Goal: Task Accomplishment & Management: Use online tool/utility

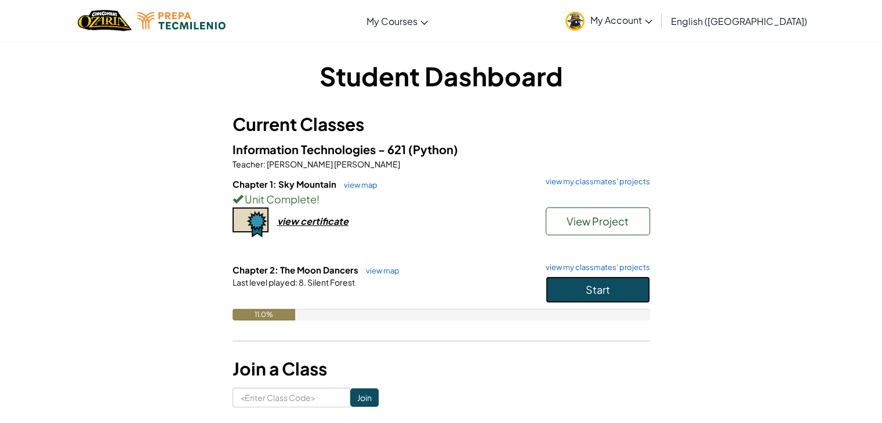
click at [592, 289] on span "Start" at bounding box center [597, 289] width 24 height 13
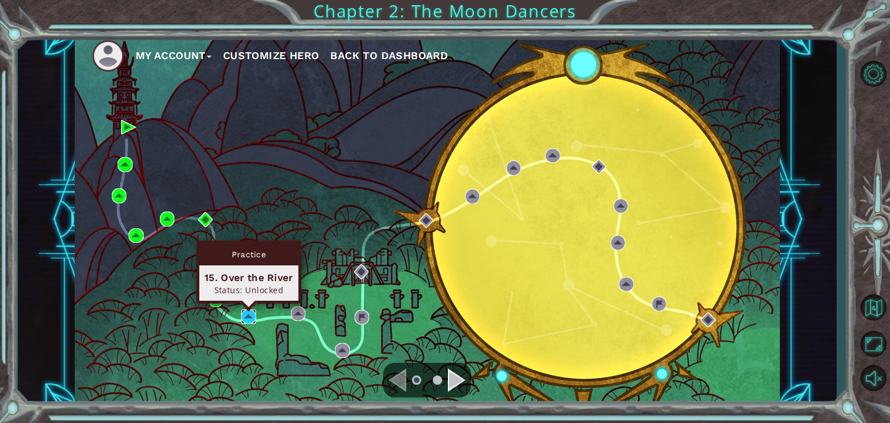
click at [246, 316] on img at bounding box center [248, 316] width 15 height 15
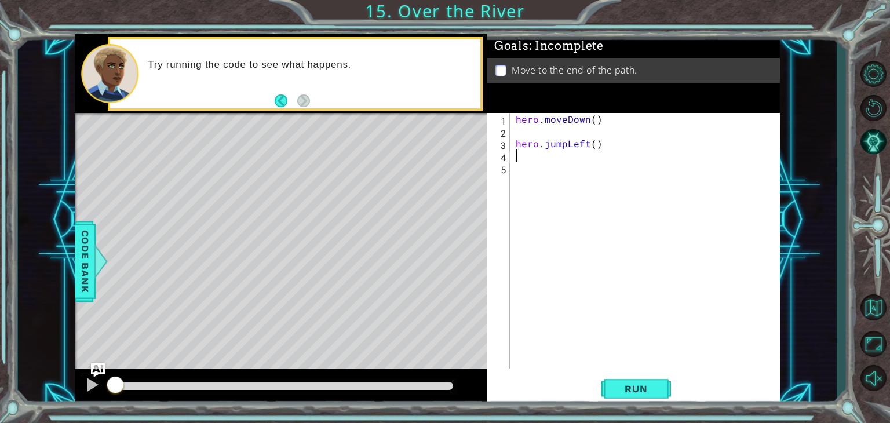
type textarea "hero.jumpLeft()"
click at [287, 101] on button "Back" at bounding box center [286, 100] width 23 height 13
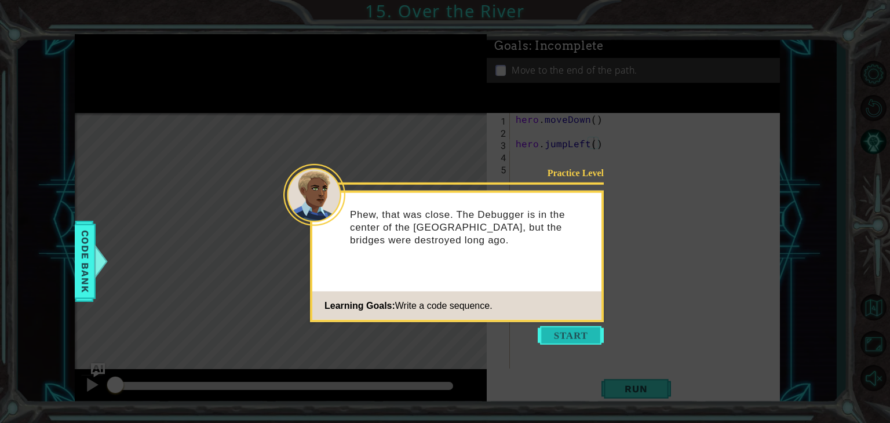
click at [559, 332] on button "Start" at bounding box center [571, 335] width 66 height 19
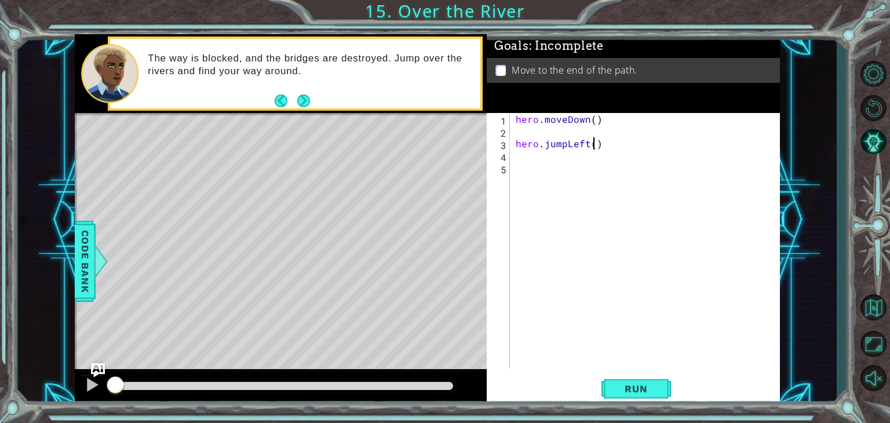
click at [608, 136] on div "hero . moveDown ( ) hero . jumpLeft ( )" at bounding box center [649, 253] width 270 height 280
type textarea "hero.moveDown()"
click at [642, 381] on button "Run" at bounding box center [637, 389] width 70 height 30
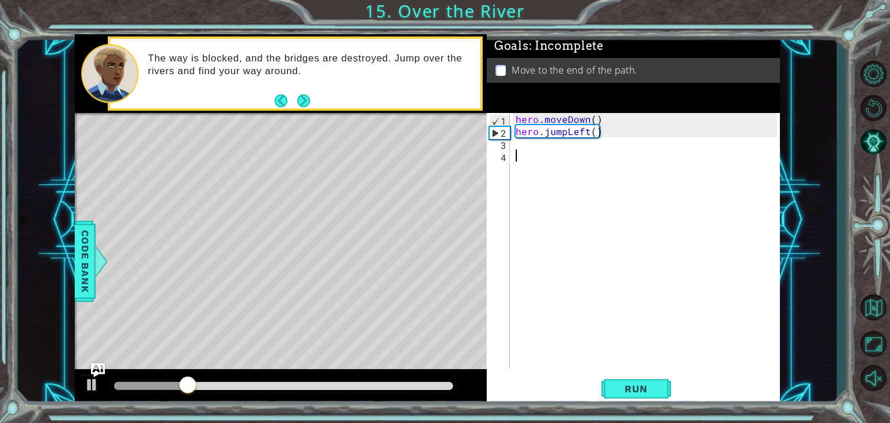
click at [530, 168] on div "hero . moveDown ( ) hero . jumpLeft ( )" at bounding box center [649, 253] width 270 height 280
click at [530, 167] on div "hero . moveDown ( ) hero . jumpLeft ( )" at bounding box center [649, 253] width 270 height 280
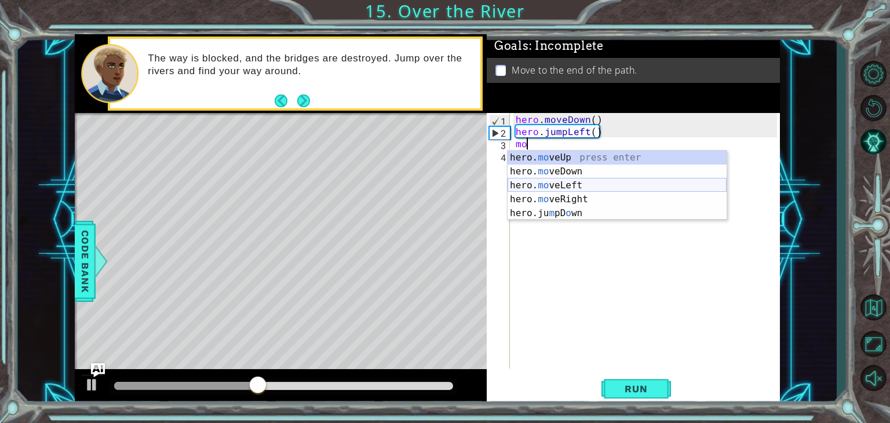
click at [561, 187] on div "hero. mo veUp press enter hero. mo veDown press enter hero. mo veLeft press ent…" at bounding box center [617, 199] width 219 height 97
type textarea "hero.moveLeft(1)"
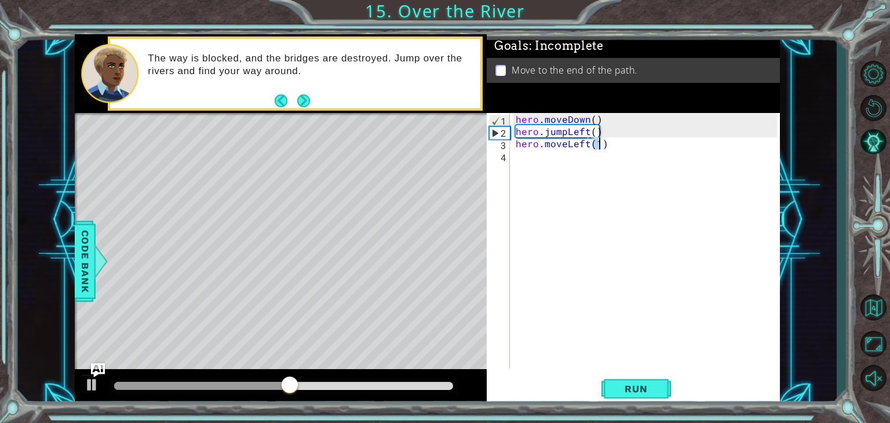
click at [566, 192] on div "hero . moveDown ( ) hero . jumpLeft ( ) hero . moveLeft ( 1 )" at bounding box center [649, 253] width 270 height 280
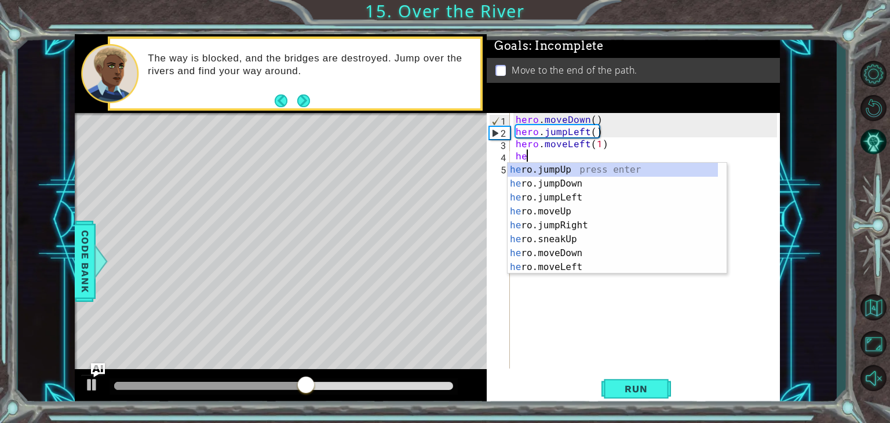
type textarea "her"
click at [576, 179] on div "her o.jumpUp press enter her o.jumpDown press enter her o.jumpLeft press enter …" at bounding box center [613, 232] width 210 height 139
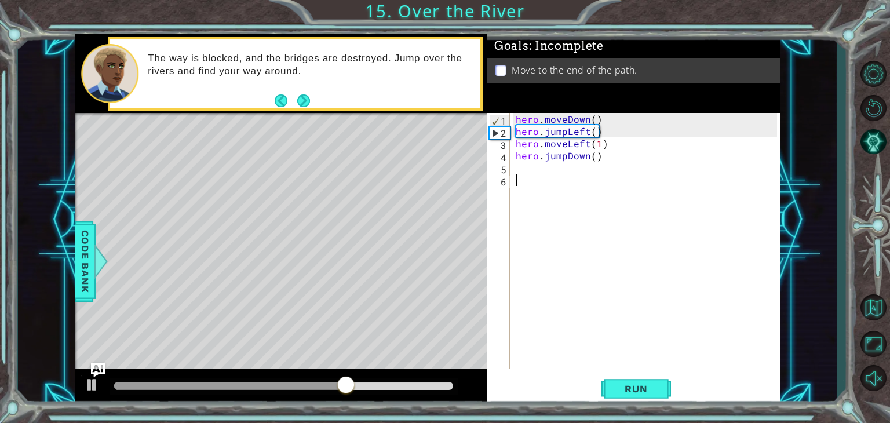
click at [559, 174] on div "hero . moveDown ( ) hero . jumpLeft ( ) hero . moveLeft ( 1 ) hero . jumpDown (…" at bounding box center [649, 253] width 270 height 280
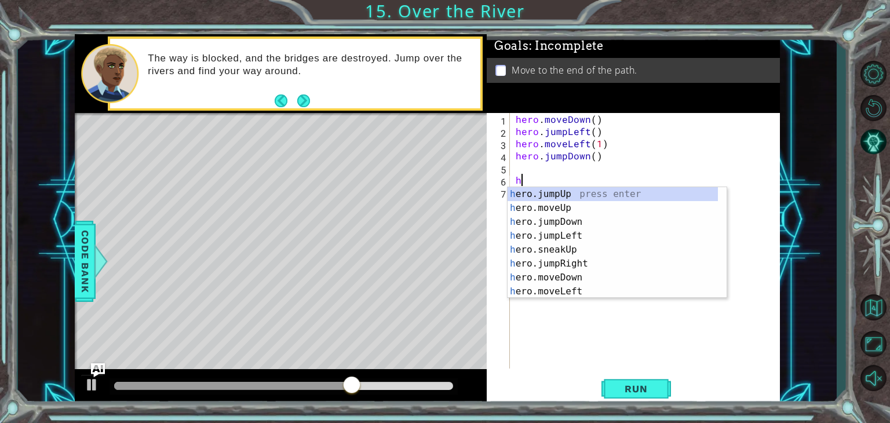
type textarea "he"
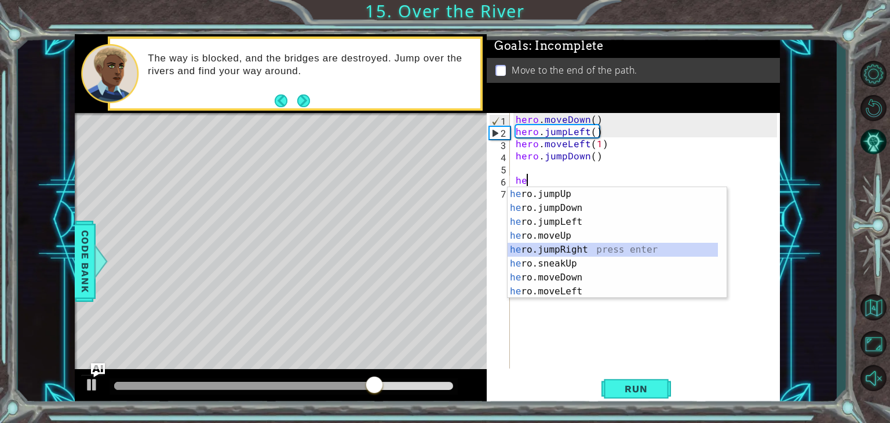
click at [584, 247] on div "he ro.jumpUp press enter he ro.jumpDown press enter he ro.jumpLeft press enter …" at bounding box center [613, 256] width 210 height 139
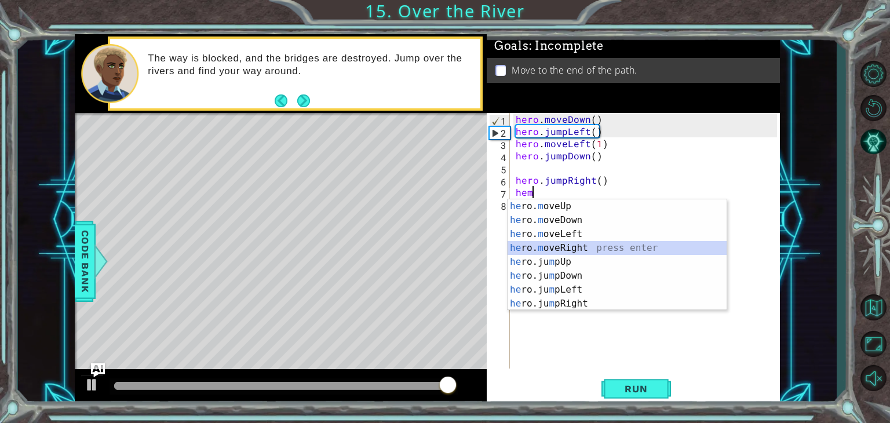
click at [576, 246] on div "he ro. m oveUp press enter he ro. m oveDown press enter he ro. m oveLeft press …" at bounding box center [617, 268] width 219 height 139
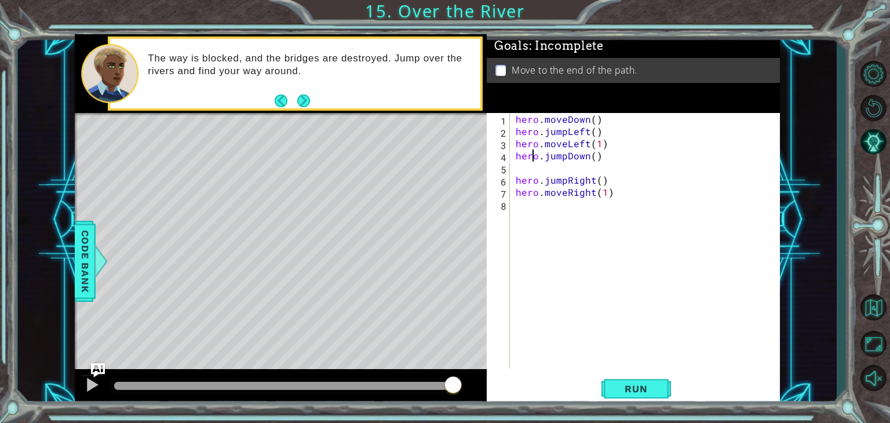
click at [534, 159] on div "hero . moveDown ( ) hero . jumpLeft ( ) hero . moveLeft ( 1 ) hero . jumpDown (…" at bounding box center [649, 253] width 270 height 280
type textarea "hero.jumpDown()"
click at [535, 170] on div "hero . moveDown ( ) hero . jumpLeft ( ) hero . moveLeft ( 1 ) hero . jumpDown (…" at bounding box center [649, 253] width 270 height 280
type textarea "hero.jumpDown()"
drag, startPoint x: 663, startPoint y: 316, endPoint x: 654, endPoint y: 404, distance: 88.5
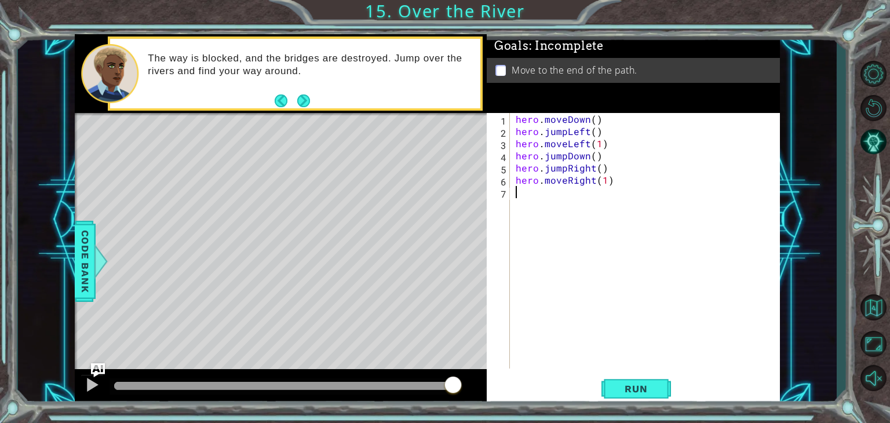
click at [654, 404] on div "hero.jumpDown() 1 2 3 4 5 6 7 hero . moveDown ( ) hero . jumpLeft ( ) hero . mo…" at bounding box center [633, 259] width 293 height 293
click at [656, 383] on button "Run" at bounding box center [637, 389] width 70 height 30
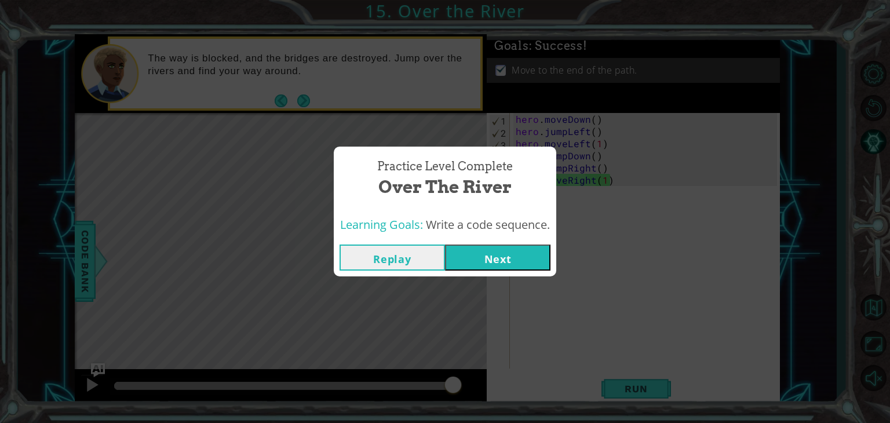
click at [397, 258] on button "Replay" at bounding box center [392, 258] width 105 height 26
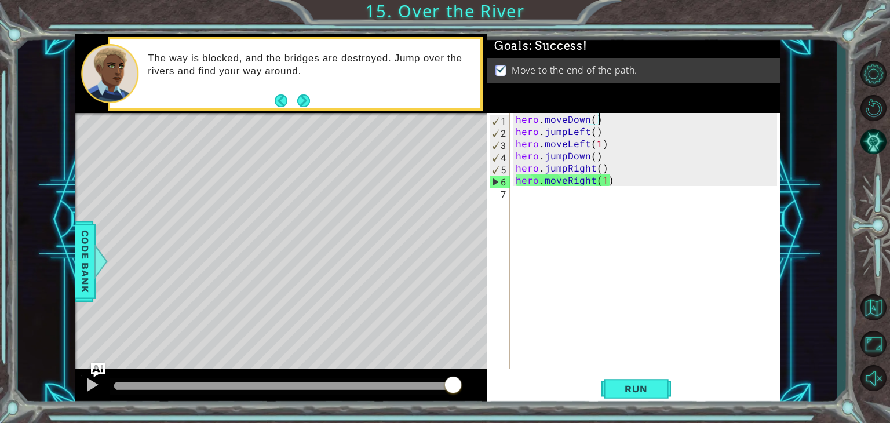
click at [610, 118] on div "hero . moveDown ( ) hero . jumpLeft ( ) hero . moveLeft ( 1 ) hero . jumpDown (…" at bounding box center [649, 253] width 270 height 280
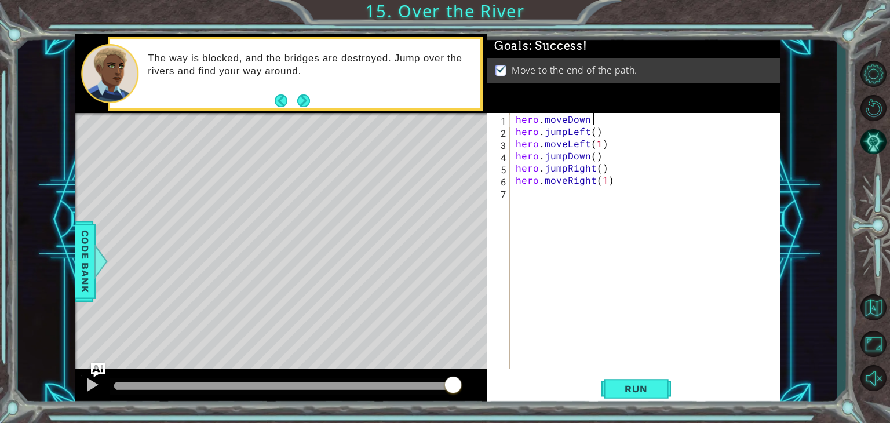
paste textarea "#"
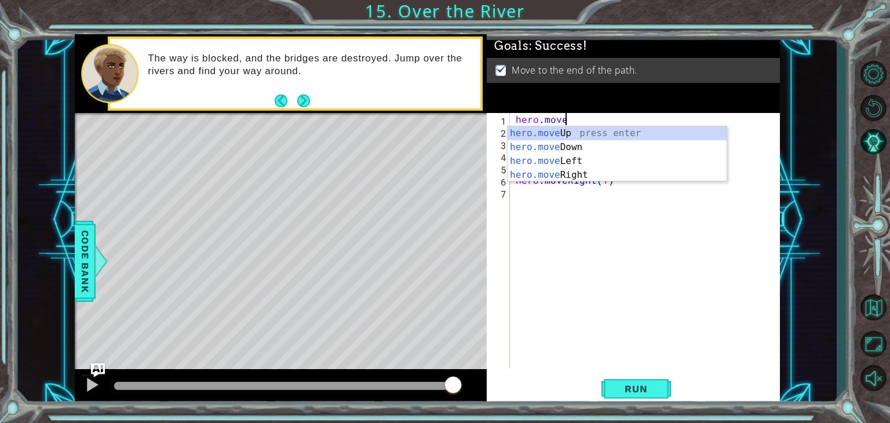
type textarea "hero."
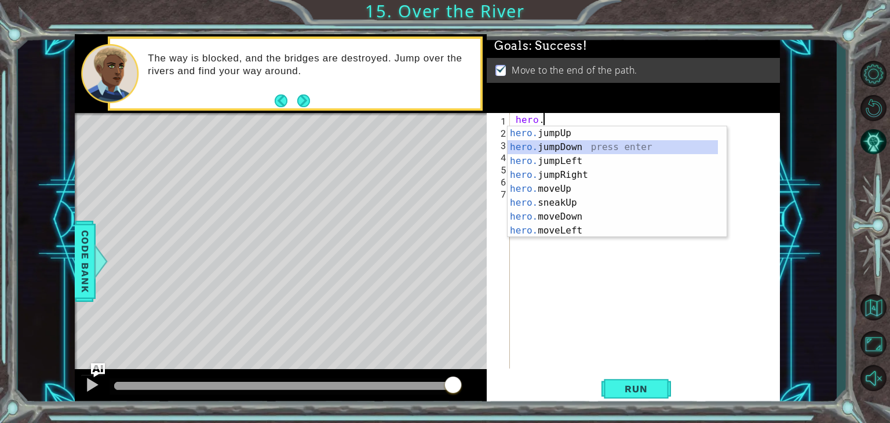
click at [617, 143] on div "hero. jumpUp press enter hero. jumpDown press enter hero. jumpLeft press enter …" at bounding box center [613, 195] width 210 height 139
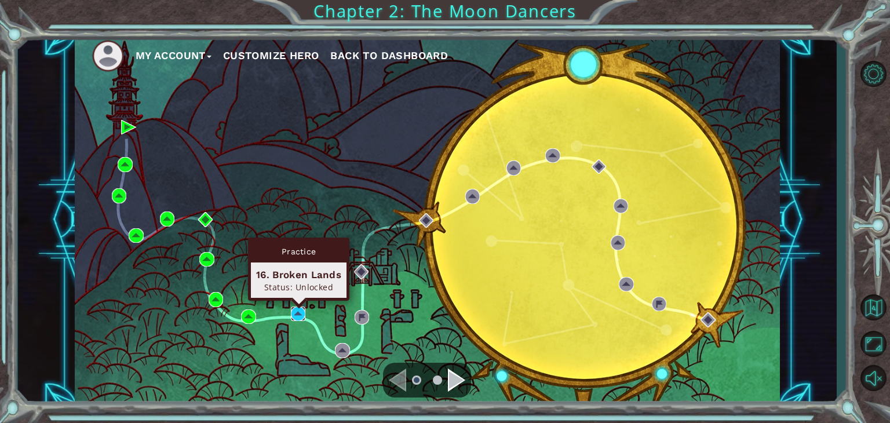
click at [295, 314] on img at bounding box center [298, 314] width 15 height 15
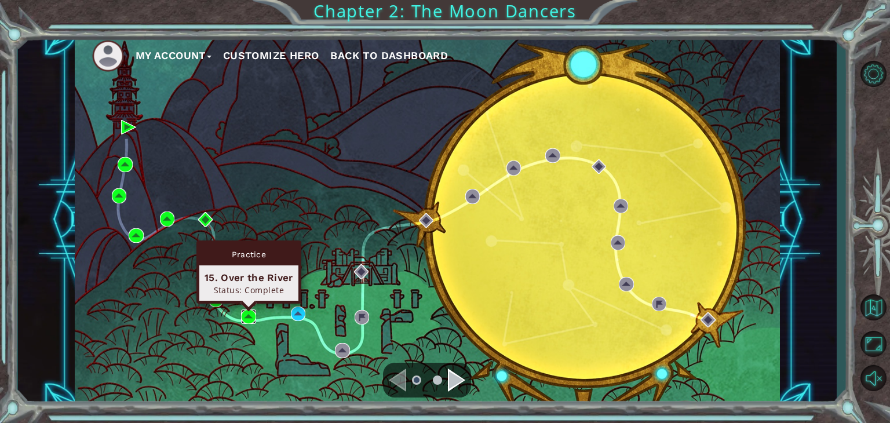
click at [251, 313] on img at bounding box center [248, 316] width 15 height 15
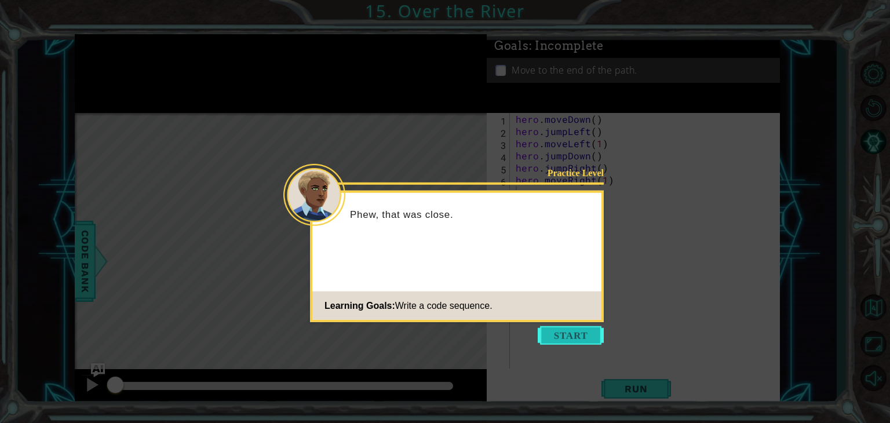
click at [585, 333] on button "Start" at bounding box center [571, 335] width 66 height 19
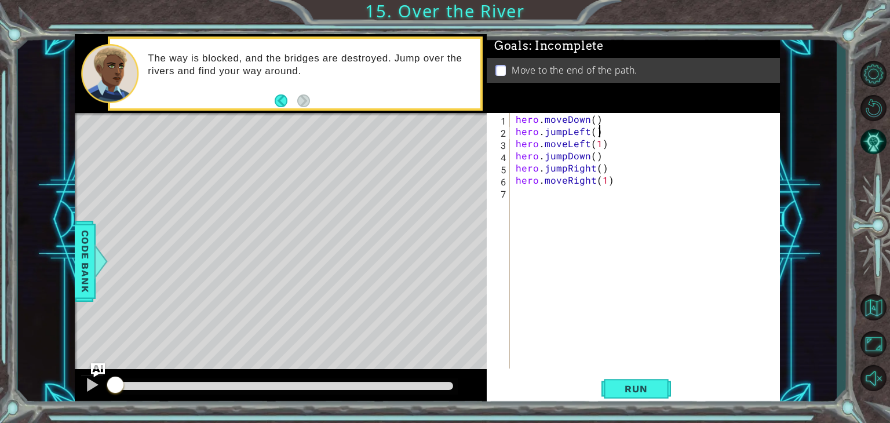
click at [643, 126] on div "hero . moveDown ( ) hero . jumpLeft ( ) hero . moveLeft ( 1 ) hero . jumpDown (…" at bounding box center [649, 253] width 270 height 280
click at [631, 117] on div "hero . moveDown ( ) hero . jumpLeft ( ) hero . moveLeft ( 1 ) hero . jumpDown (…" at bounding box center [649, 253] width 270 height 280
paste textarea "#"
click at [621, 117] on div "hero . moveDown ( ) # hero . jumpLeft ( ) hero . moveLeft ( 1 ) hero . jumpDown…" at bounding box center [649, 253] width 270 height 280
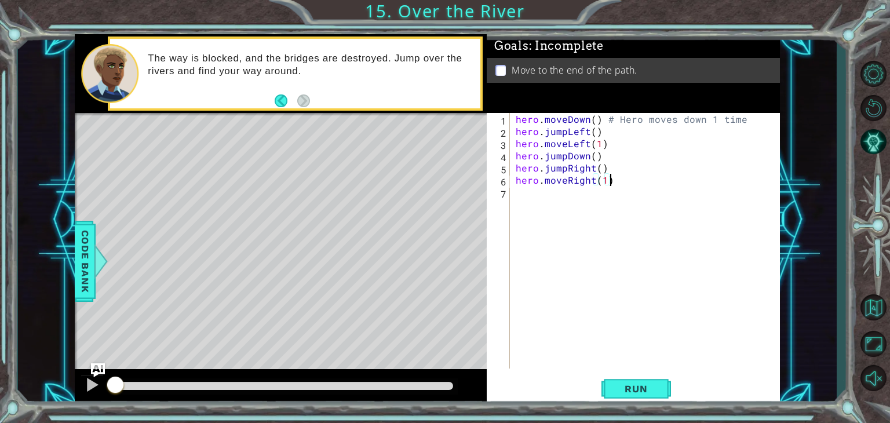
click at [628, 181] on div "hero . moveDown ( ) # Hero moves down 1 time hero . jumpLeft ( ) hero . moveLef…" at bounding box center [649, 253] width 270 height 280
click at [638, 156] on div "hero . moveDown ( ) # Hero moves down 1 time hero . jumpLeft ( ) hero . moveLef…" at bounding box center [649, 253] width 270 height 280
click at [640, 151] on div "hero . moveDown ( ) # Hero moves down 1 time hero . jumpLeft ( ) hero . moveLef…" at bounding box center [649, 253] width 270 height 280
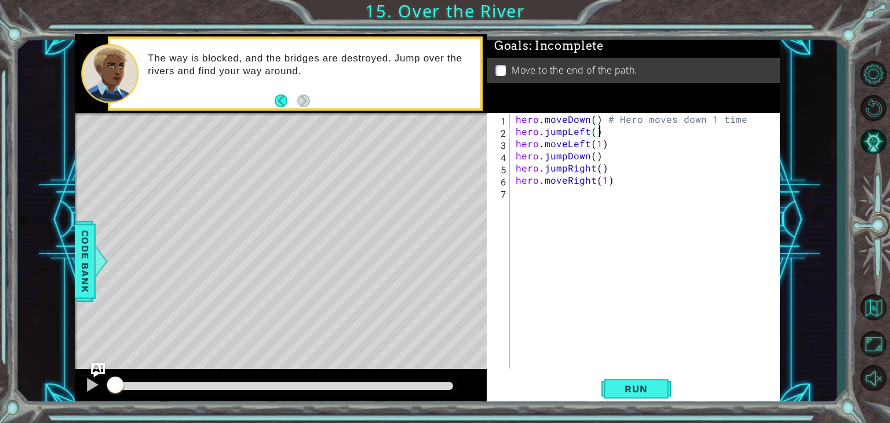
click at [652, 128] on div "hero . moveDown ( ) # Hero moves down 1 time hero . jumpLeft ( ) hero . moveLef…" at bounding box center [649, 253] width 270 height 280
paste textarea "#"
click at [661, 137] on div "hero . moveDown ( ) # Hero moves down 1 time hero . jumpLeft ( ) # Hero jumps l…" at bounding box center [649, 253] width 270 height 280
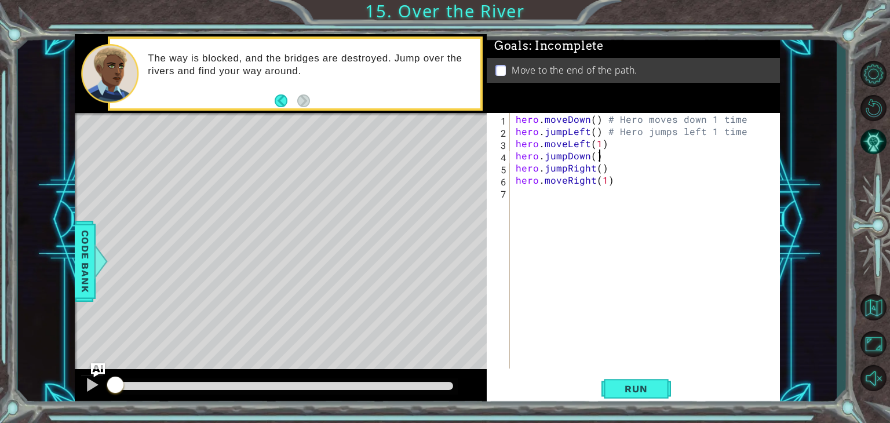
click at [665, 151] on div "hero . moveDown ( ) # Hero moves down 1 time hero . jumpLeft ( ) # Hero jumps l…" at bounding box center [649, 253] width 270 height 280
click at [672, 147] on div "hero . moveDown ( ) # Hero moves down 1 time hero . jumpLeft ( ) # Hero jumps l…" at bounding box center [649, 253] width 270 height 280
paste textarea "#"
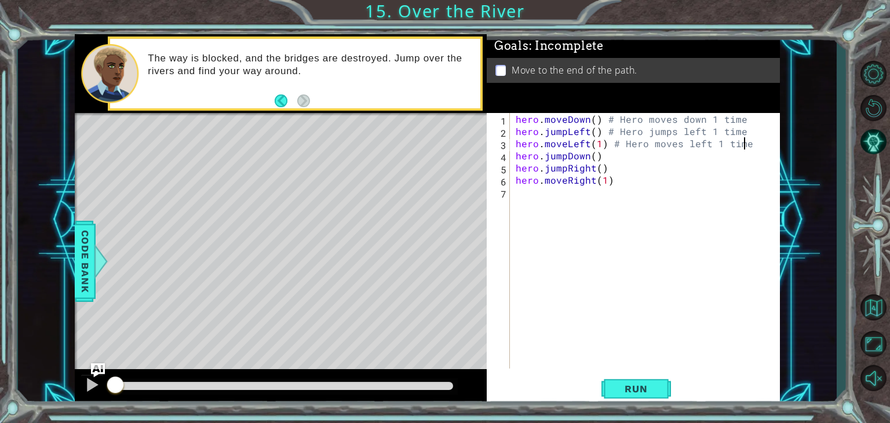
click at [616, 157] on div "hero . moveDown ( ) # Hero moves down 1 time hero . jumpLeft ( ) # Hero jumps l…" at bounding box center [649, 253] width 270 height 280
paste textarea "#"
click at [615, 159] on div "hero . moveDown ( ) # Hero moves down 1 time hero . jumpLeft ( ) # Hero jumps l…" at bounding box center [649, 253] width 270 height 280
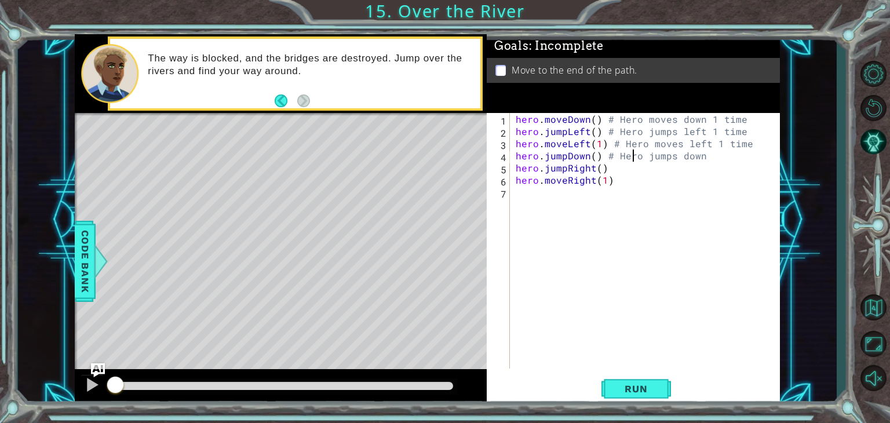
click at [634, 156] on div "hero . moveDown ( ) # Hero moves down 1 time hero . jumpLeft ( ) # Hero jumps l…" at bounding box center [649, 253] width 270 height 280
click at [662, 171] on div "hero . moveDown ( ) # Hero moves down 1 time hero . jumpLeft ( ) # Hero jumps l…" at bounding box center [649, 253] width 270 height 280
paste textarea "#"
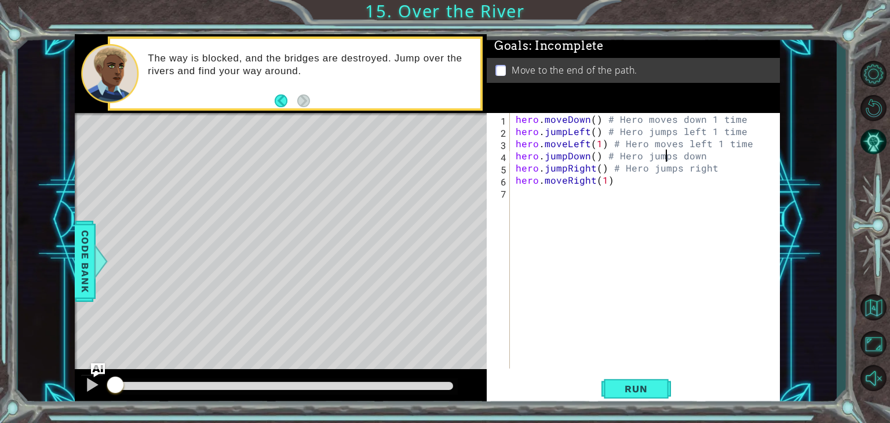
click at [668, 156] on div "hero . moveDown ( ) # Hero moves down 1 time hero . jumpLeft ( ) # Hero jumps l…" at bounding box center [649, 253] width 270 height 280
click at [686, 155] on div "hero . moveDown ( ) # Hero moves down 1 time hero . jumpLeft ( ) # Hero jumps l…" at bounding box center [649, 253] width 270 height 280
click at [719, 156] on div "hero . moveDown ( ) # Hero moves down 1 time hero . jumpLeft ( ) # Hero jumps l…" at bounding box center [649, 253] width 270 height 280
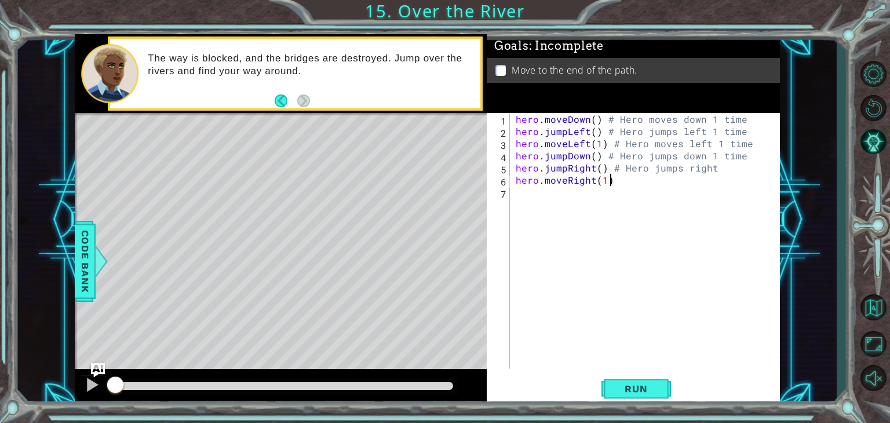
click at [726, 181] on div "hero . moveDown ( ) # Hero moves down 1 time hero . jumpLeft ( ) # Hero jumps l…" at bounding box center [649, 253] width 270 height 280
click at [757, 176] on div "hero . moveDown ( ) # Hero moves down 1 time hero . jumpLeft ( ) # Hero jumps l…" at bounding box center [649, 253] width 270 height 280
click at [743, 183] on div "hero . moveDown ( ) # Hero moves down 1 time hero . jumpLeft ( ) # Hero jumps l…" at bounding box center [649, 253] width 270 height 280
click at [740, 176] on div "hero . moveDown ( ) # Hero moves down 1 time hero . jumpLeft ( ) # Hero jumps l…" at bounding box center [649, 253] width 270 height 280
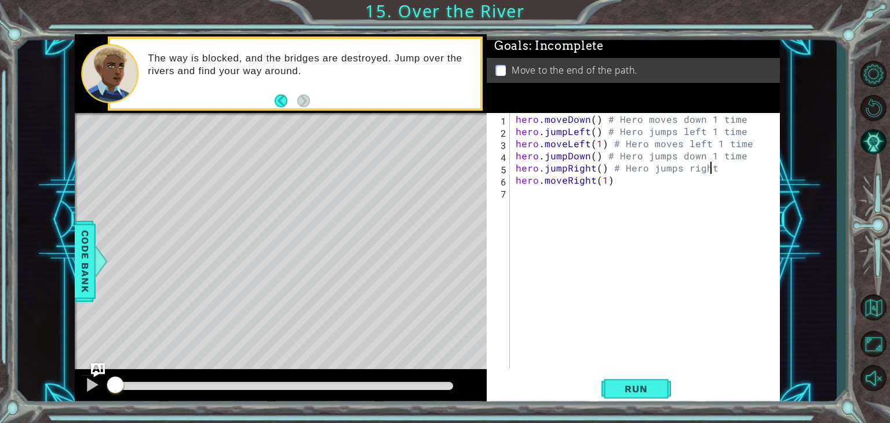
click at [709, 174] on div "hero . moveDown ( ) # Hero moves down 1 time hero . jumpLeft ( ) # Hero jumps l…" at bounding box center [649, 253] width 270 height 280
click at [638, 167] on div "hero . moveDown ( ) # Hero moves down 1 time hero . jumpLeft ( ) # Hero jumps l…" at bounding box center [649, 253] width 270 height 280
click at [631, 177] on div "hero . moveDown ( ) # Hero moves down 1 time hero . jumpLeft ( ) # Hero jumps l…" at bounding box center [649, 253] width 270 height 280
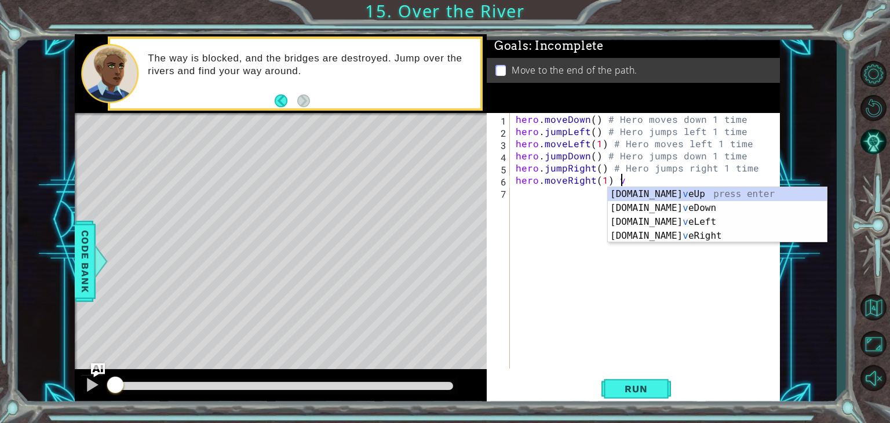
scroll to position [0, 5]
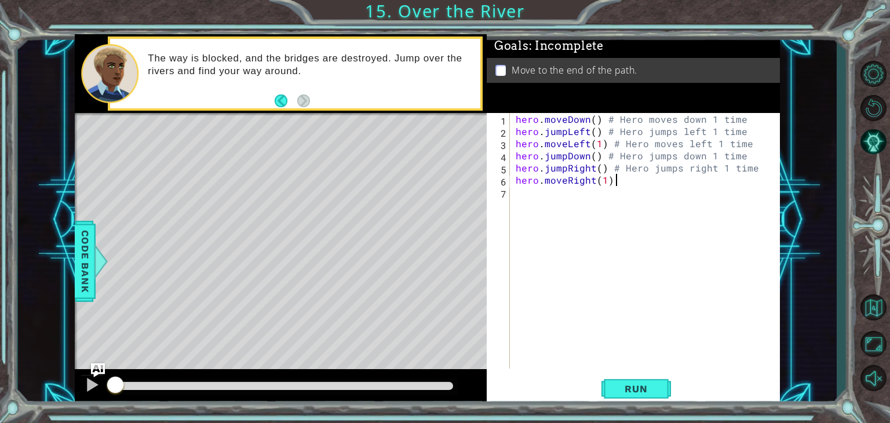
paste textarea "#"
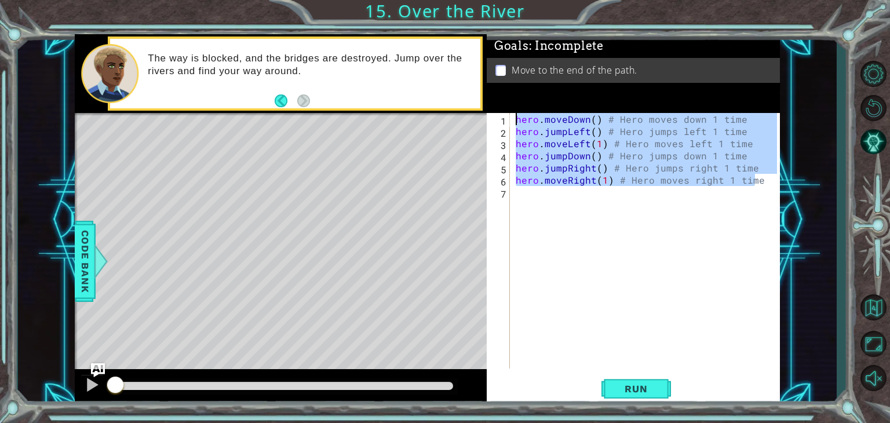
drag, startPoint x: 768, startPoint y: 178, endPoint x: 498, endPoint y: 99, distance: 281.0
click at [498, 99] on div "Goals : Incomplete Move to the end of the path. hero.moveRight(1) # Hero moves …" at bounding box center [633, 220] width 293 height 372
type textarea "hero.moveDown() # Hero moves down 1 time hero.jumpLeft() # Hero jumps left 1 ti…"
